Goal: Task Accomplishment & Management: Manage account settings

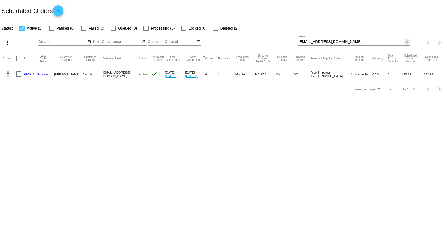
drag, startPoint x: 407, startPoint y: 41, endPoint x: 374, endPoint y: 48, distance: 33.1
click at [407, 41] on mat-icon "close" at bounding box center [407, 42] width 4 height 4
click at [407, 42] on mat-icon "search" at bounding box center [406, 43] width 6 height 8
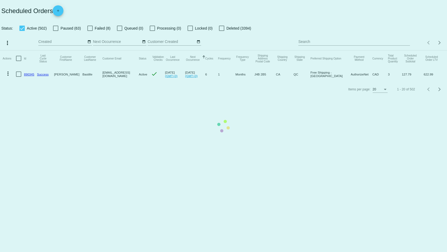
click at [325, 42] on app-dashboard-scheduled-orders "Scheduled Orders add Status: Active (502) Paused (63) Failed (8) Queued (0) Pro…" at bounding box center [223, 48] width 447 height 97
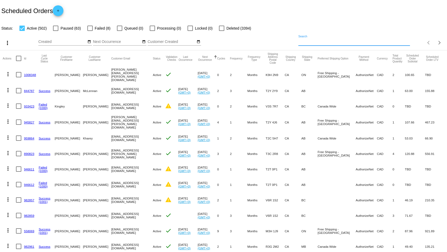
click at [300, 43] on input "Search" at bounding box center [353, 42] width 111 height 4
paste input "[EMAIL_ADDRESS][DOMAIN_NAME]"
type input "[EMAIL_ADDRESS][DOMAIN_NAME]"
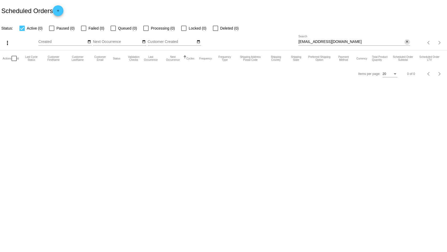
click at [408, 40] on mat-icon "close" at bounding box center [407, 42] width 4 height 4
click at [407, 50] on mat-table "Actions Id Last Cycle Status Customer FirstName Customer LastName Customer Emai…" at bounding box center [223, 58] width 447 height 16
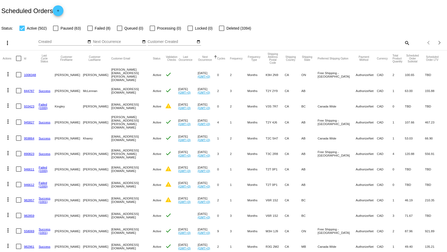
click at [404, 42] on mat-icon "search" at bounding box center [406, 43] width 6 height 8
click at [320, 42] on input "Search" at bounding box center [353, 42] width 111 height 4
paste input "murphyslaa@fmail.com"
type input "murphyslaa@fmail.com"
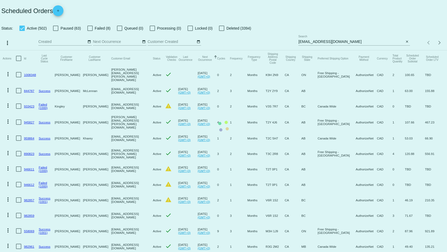
click at [359, 50] on mat-table "Actions Id Last Cycle Status Customer FirstName Customer LastName Customer Emai…" at bounding box center [223, 214] width 447 height 328
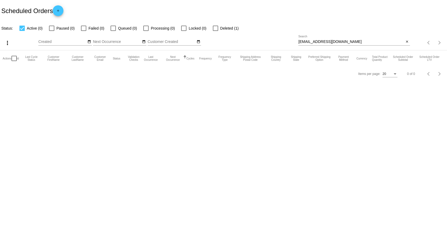
click at [215, 27] on div at bounding box center [215, 28] width 5 height 5
click at [215, 31] on input "Deleted (1)" at bounding box center [215, 31] width 0 height 0
checkbox input "true"
